Goal: Transaction & Acquisition: Purchase product/service

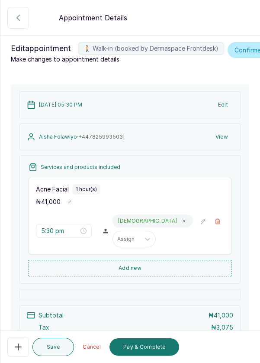
scroll to position [4, 0]
click at [136, 349] on button "Pay & Complete" at bounding box center [145, 346] width 70 height 17
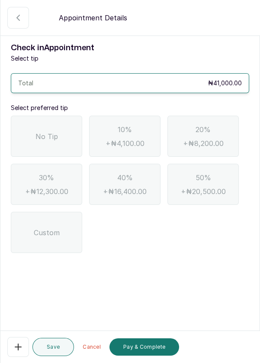
click at [40, 127] on div "No Tip" at bounding box center [46, 136] width 71 height 41
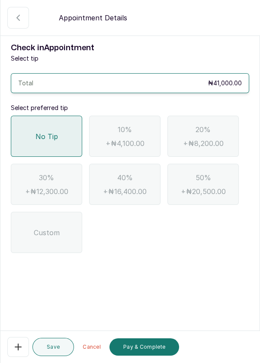
click at [144, 349] on button "Pay & Complete" at bounding box center [145, 346] width 70 height 17
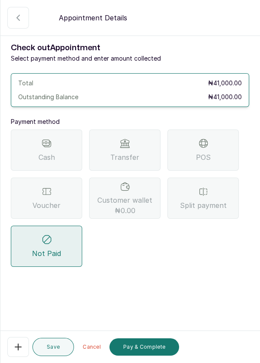
click at [116, 139] on div "Transfer" at bounding box center [124, 150] width 71 height 41
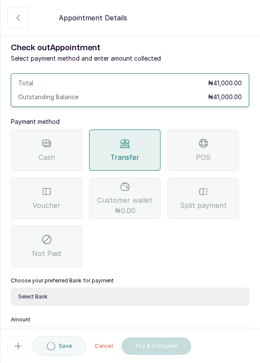
click at [173, 297] on select "Select Bank DERMASPACE ESTHETIC & WELLNESS CENT Sterling Bank DERMASPACEEST/DER…" at bounding box center [130, 297] width 239 height 18
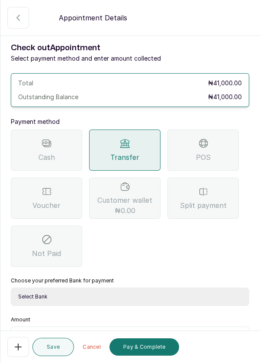
select select "818ea5c0-5b47-4751-8f35-6fc14409c533"
click at [11, 288] on select "Select Bank DERMASPACE ESTHETIC & WELLNESS CENT Sterling Bank DERMASPACEEST/DER…" at bounding box center [130, 297] width 239 height 18
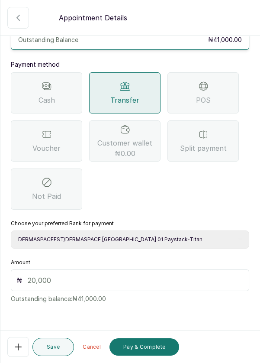
click at [139, 283] on input "text" at bounding box center [136, 280] width 216 height 10
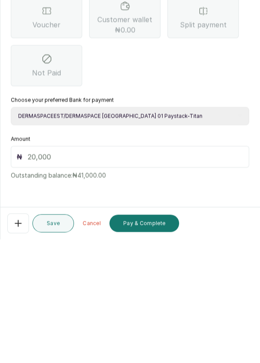
scroll to position [36, 0]
type input "4"
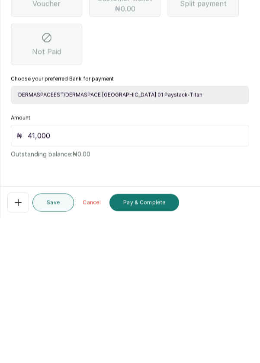
scroll to position [42, 0]
type input "41,000"
click at [141, 345] on button "Pay & Complete" at bounding box center [145, 346] width 70 height 17
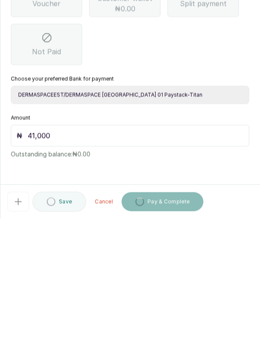
scroll to position [4, 0]
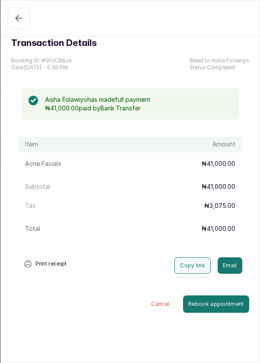
click at [16, 18] on icon "button" at bounding box center [19, 18] width 6 height 6
